Goal: Task Accomplishment & Management: Manage account settings

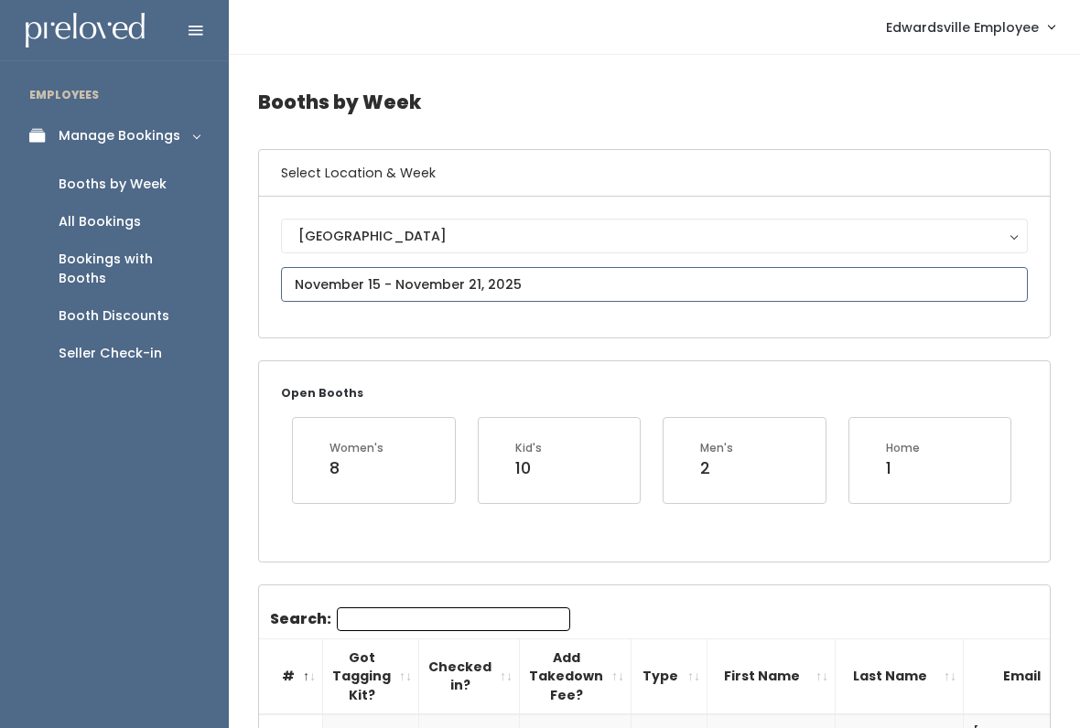
click at [545, 274] on input "text" at bounding box center [654, 284] width 747 height 35
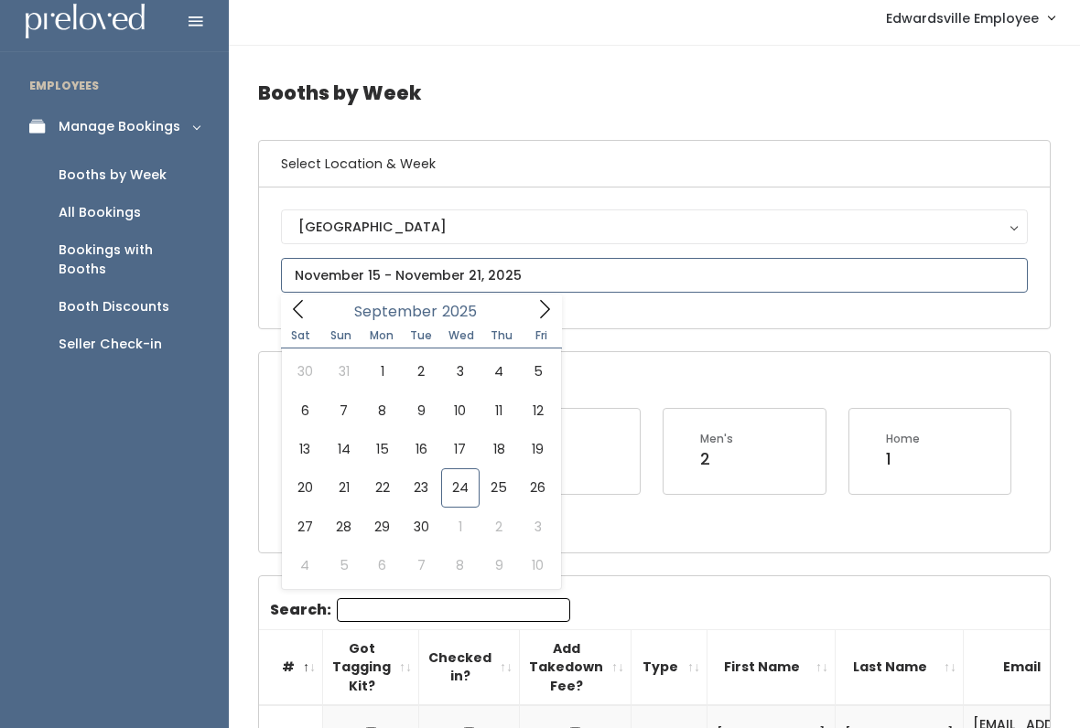
scroll to position [10, 0]
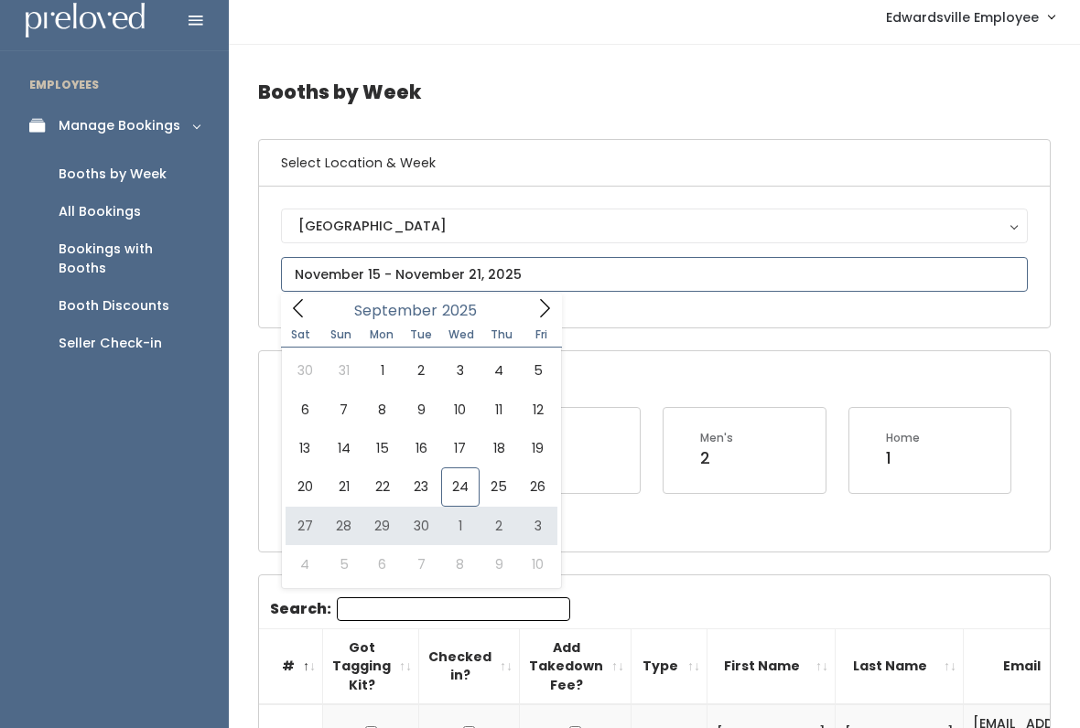
type input "[DATE] to [DATE]"
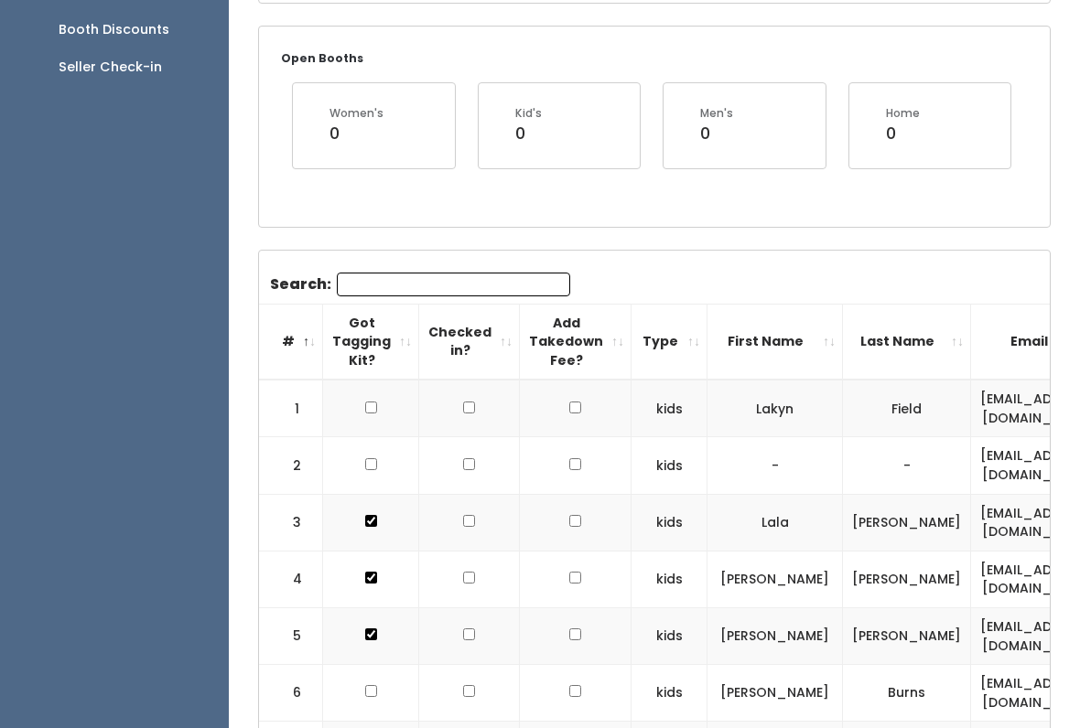
scroll to position [340, 0]
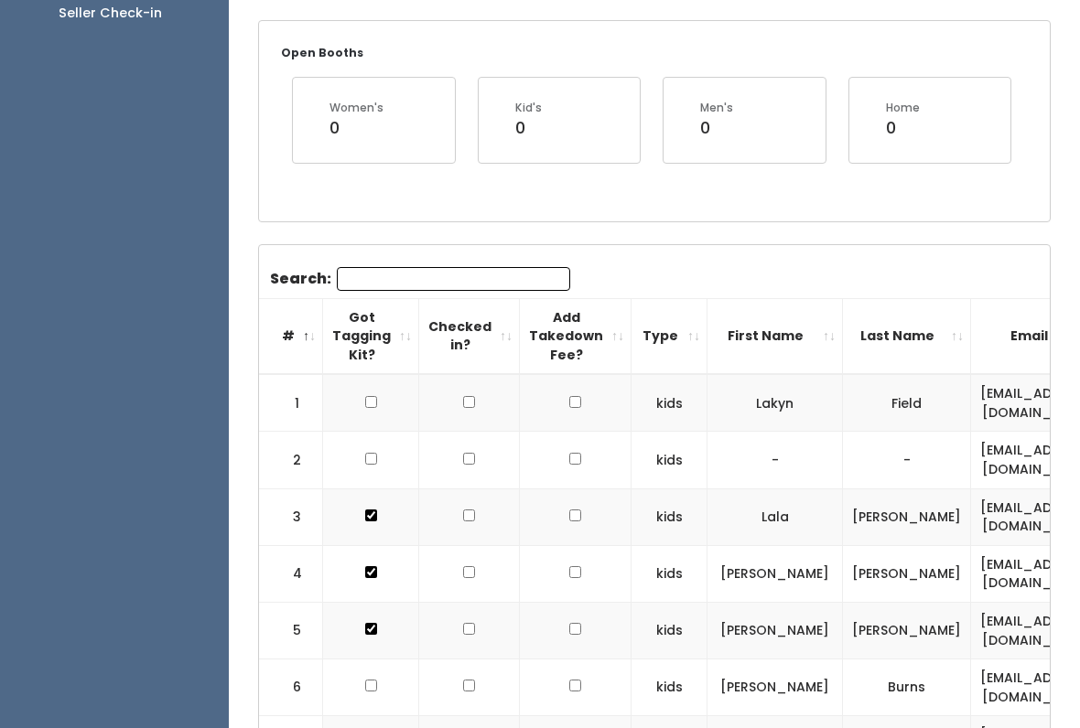
click at [493, 280] on input "Search:" at bounding box center [453, 279] width 233 height 24
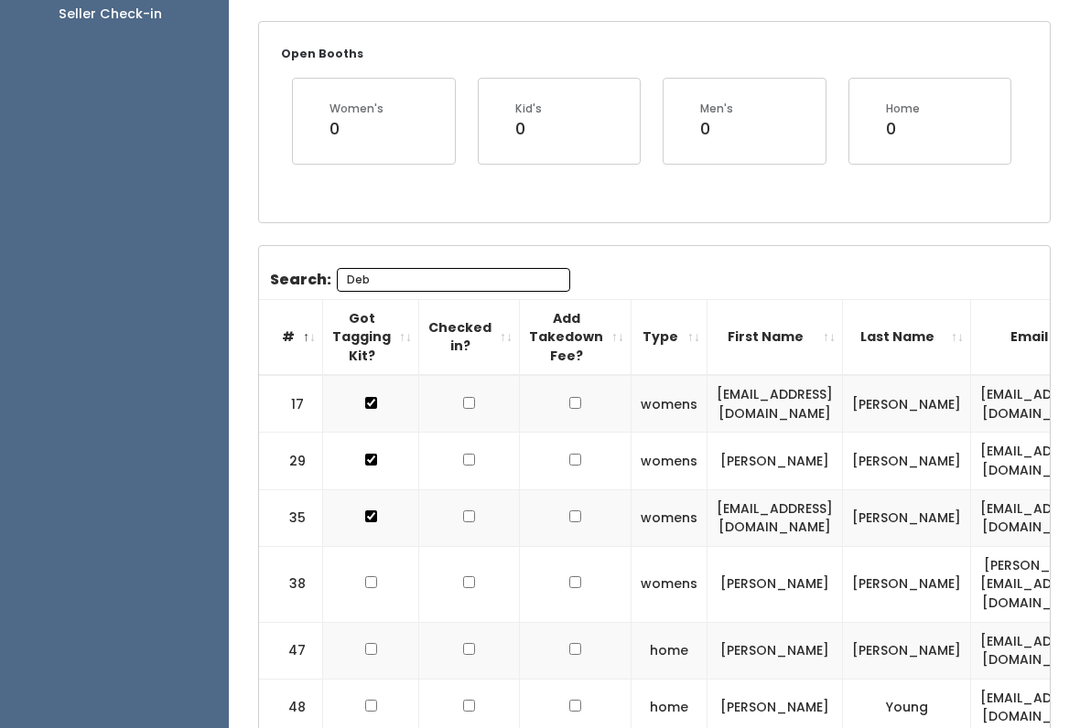
scroll to position [178, 0]
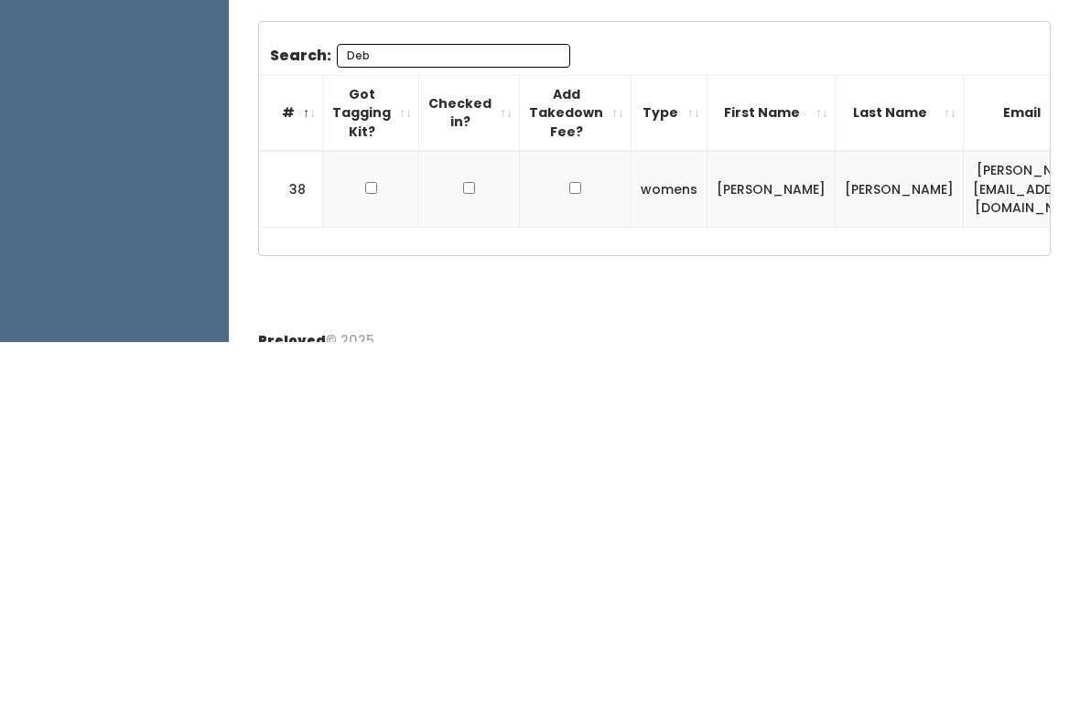
type input "Deb"
click at [353, 537] on td at bounding box center [371, 575] width 96 height 76
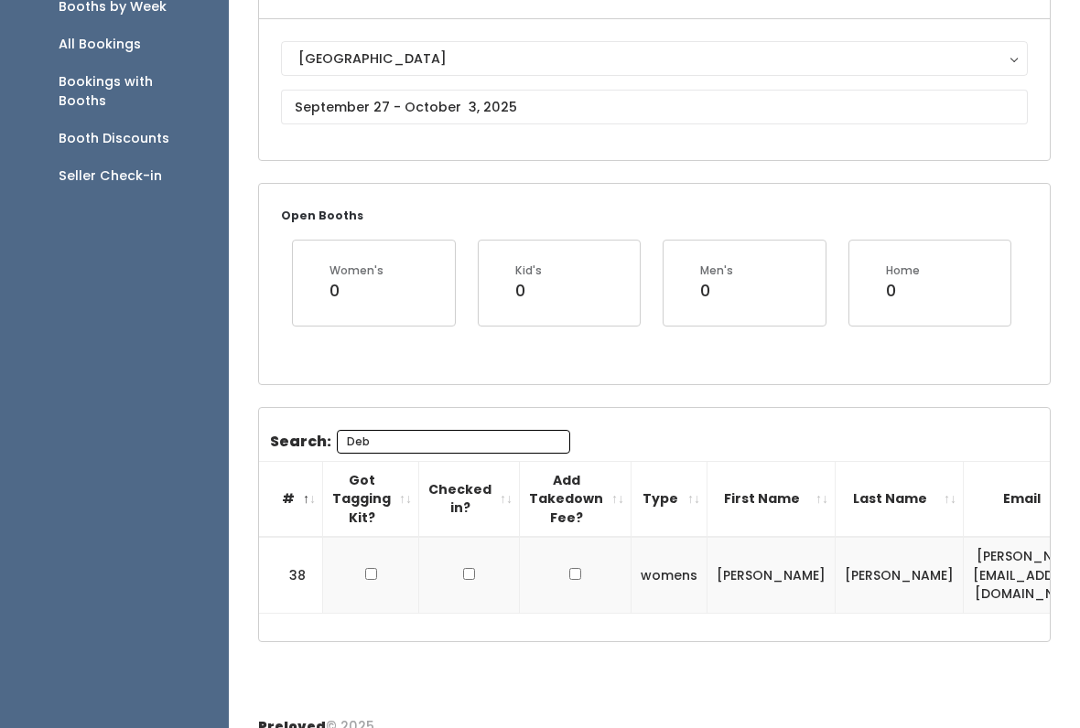
click at [362, 521] on th "Got Tagging Kit?" at bounding box center [371, 499] width 96 height 76
click at [387, 573] on td at bounding box center [371, 575] width 96 height 76
click at [373, 568] on input "checkbox" at bounding box center [371, 574] width 12 height 12
checkbox input "true"
click at [495, 452] on input "Deb" at bounding box center [453, 442] width 233 height 24
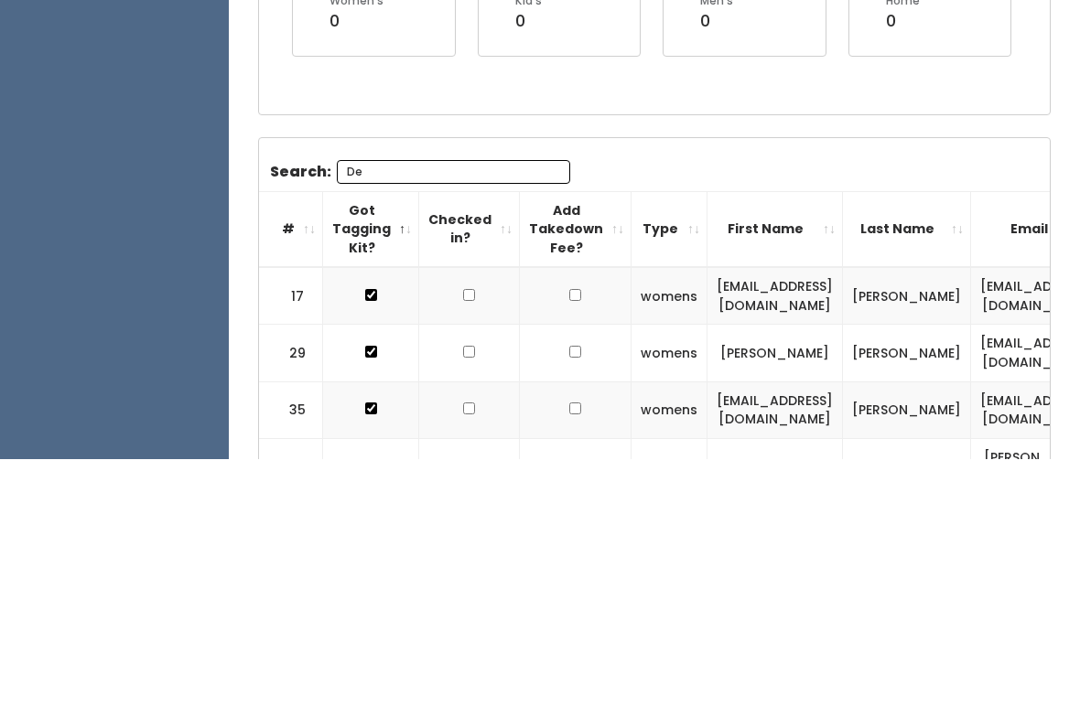
type input "D"
